Goal: Navigation & Orientation: Understand site structure

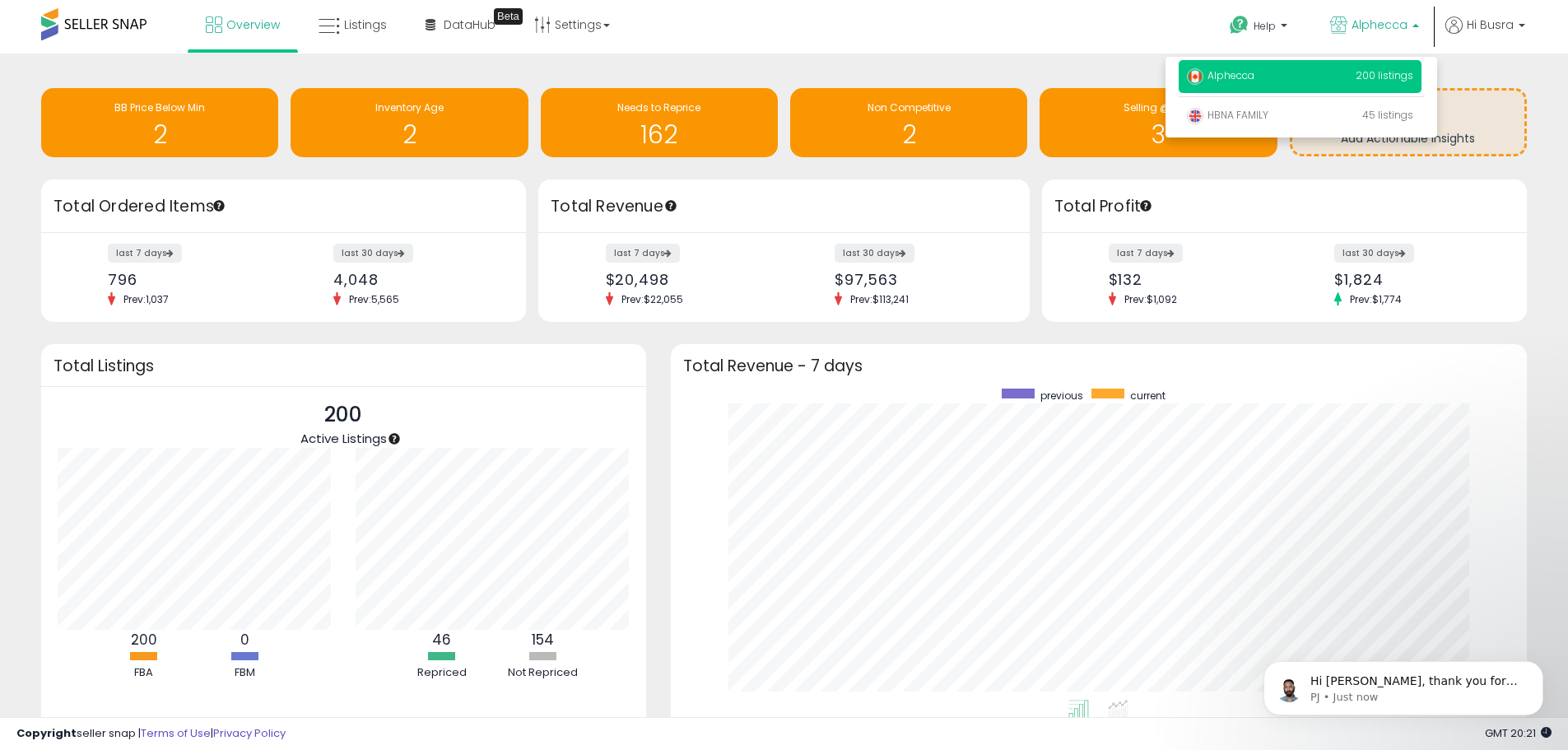
click at [1406, 28] on span "Alphecca" at bounding box center [1379, 25] width 56 height 17
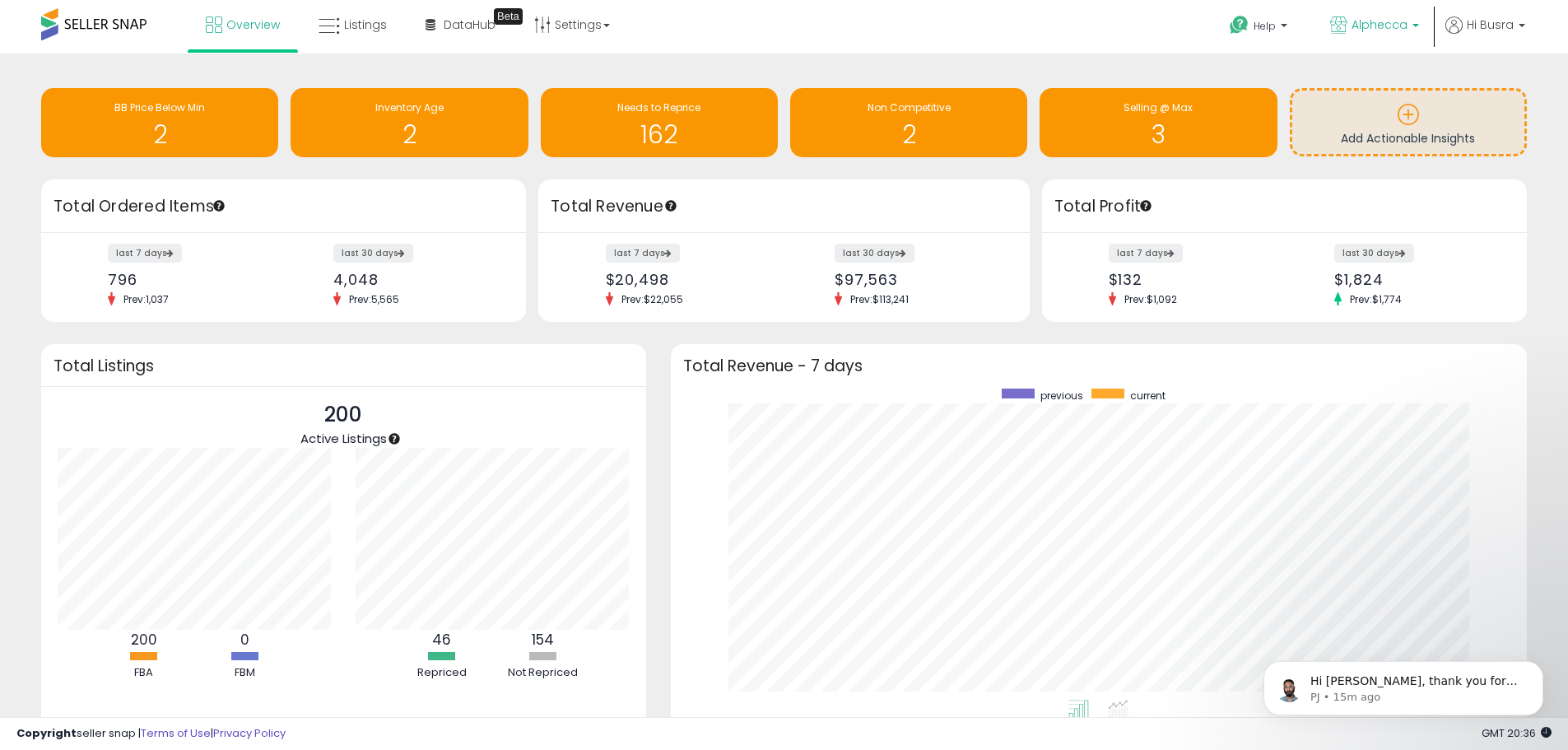
click at [1406, 21] on span "Alphecca" at bounding box center [1379, 25] width 56 height 17
